Goal: Task Accomplishment & Management: Use online tool/utility

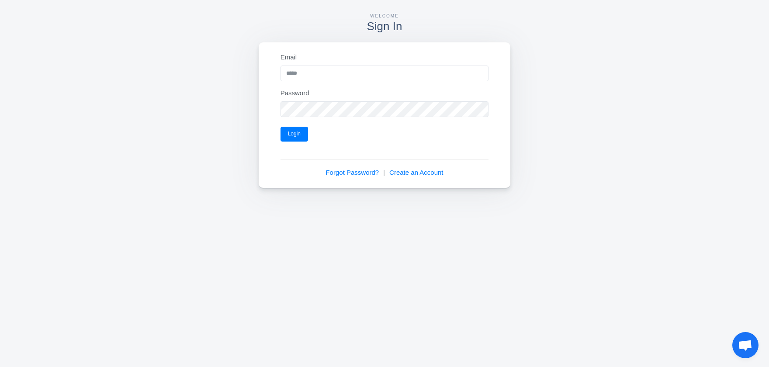
click at [378, 32] on h3 "Sign In" at bounding box center [385, 26] width 252 height 11
click at [379, 30] on h3 "Sign In" at bounding box center [385, 26] width 252 height 11
drag, startPoint x: 373, startPoint y: 24, endPoint x: 297, endPoint y: 8, distance: 78.1
click at [362, 23] on h3 "Sign In" at bounding box center [385, 26] width 252 height 11
